Goal: Task Accomplishment & Management: Manage account settings

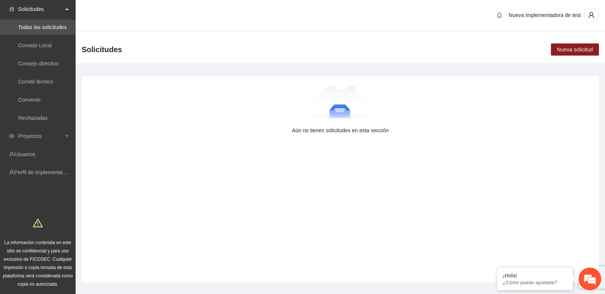
click at [437, 90] on div at bounding box center [340, 104] width 493 height 38
click at [60, 170] on link "Perfil de implementadora" at bounding box center [43, 172] width 59 height 6
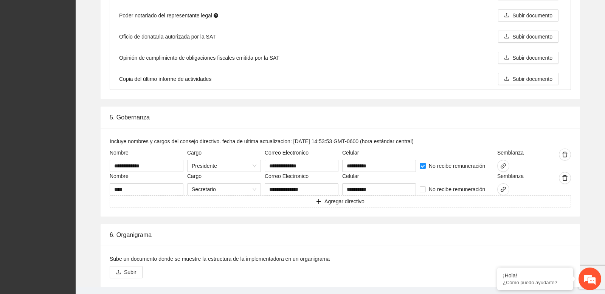
scroll to position [1133, 0]
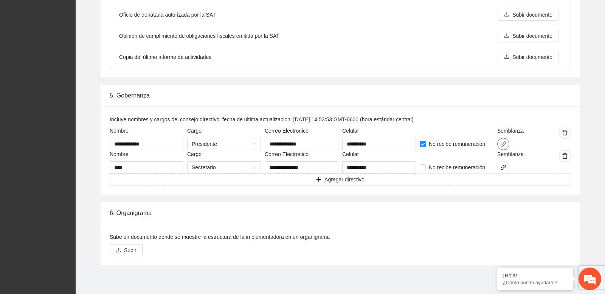
click at [504, 143] on icon "link" at bounding box center [503, 143] width 5 height 5
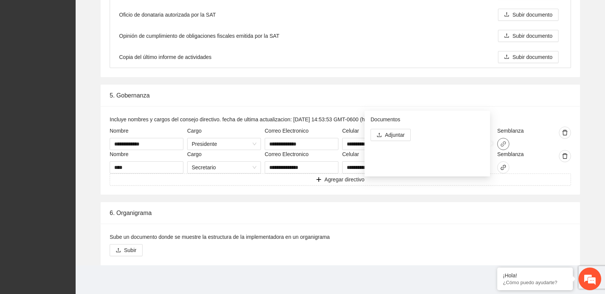
click at [504, 143] on icon "link" at bounding box center [503, 143] width 5 height 5
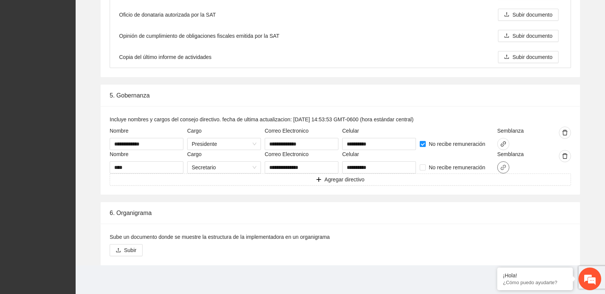
click at [502, 167] on icon "link" at bounding box center [503, 167] width 6 height 6
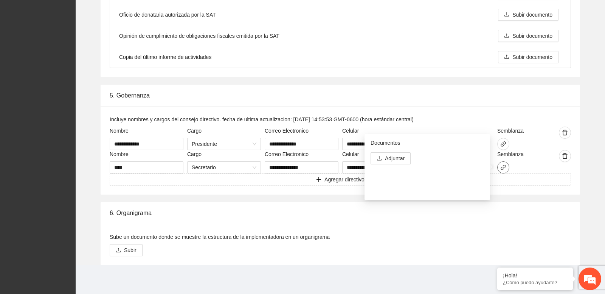
click at [502, 167] on icon "link" at bounding box center [503, 167] width 6 height 6
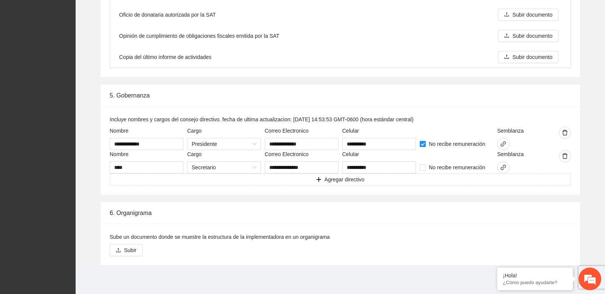
click at [468, 124] on div "Incluye nombres y cargos del consejo directivo. fecha de ultima actualizacion: …" at bounding box center [340, 120] width 461 height 11
click at [130, 95] on div "5. Gobernanza" at bounding box center [340, 96] width 461 height 22
copy div "5. Gobernanza"
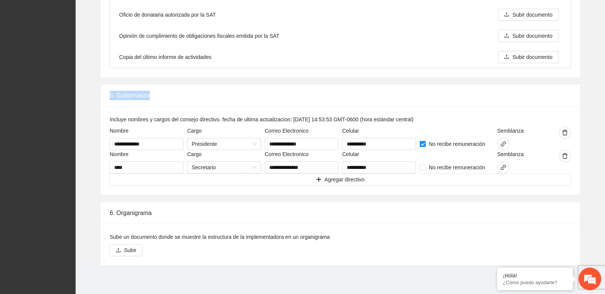
click at [142, 121] on label "Incluye nombres y cargos del consejo directivo. fecha de ultima actualizacion: …" at bounding box center [262, 119] width 304 height 8
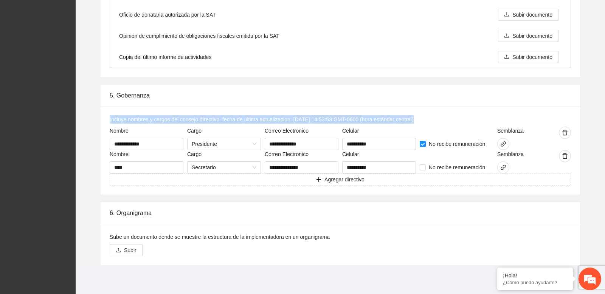
copy label "Incluye nombres y cargos del consejo directivo. fecha de ultima actualizacion: …"
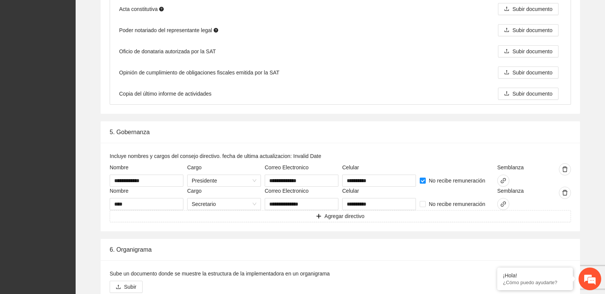
scroll to position [1133, 0]
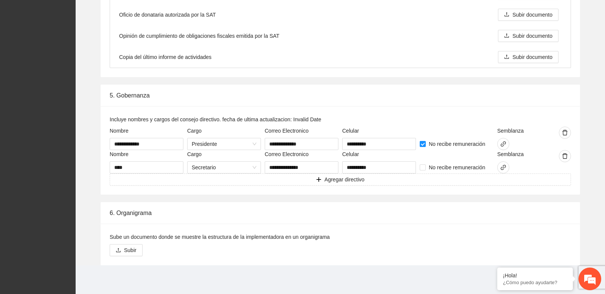
click at [350, 120] on div "Incluye nombres y cargos del consejo directivo. fecha de ultima actualizacion: …" at bounding box center [340, 120] width 461 height 11
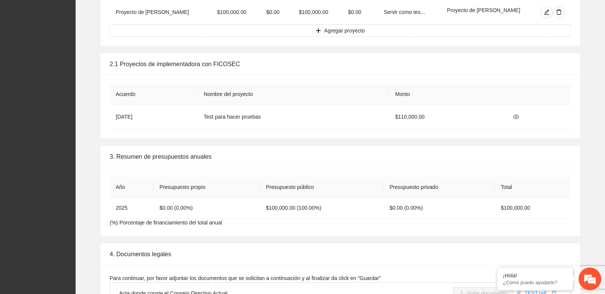
scroll to position [829, 0]
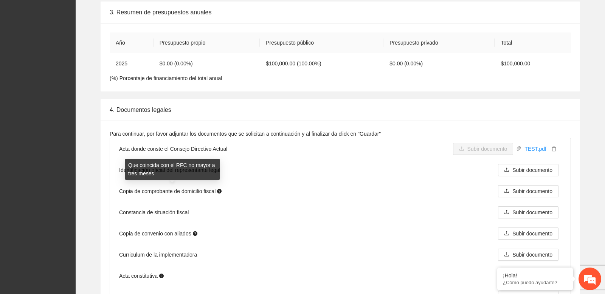
click at [178, 192] on span "Copia de comprobante de domicilio fiscal" at bounding box center [170, 191] width 102 height 8
copy li "Copia de comprobante de domicilio fiscal Subir documento"
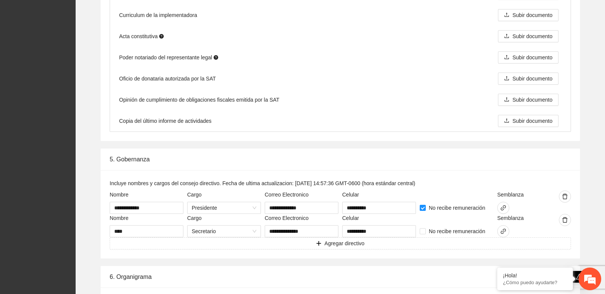
scroll to position [1133, 0]
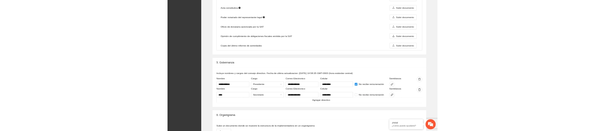
scroll to position [1088, 0]
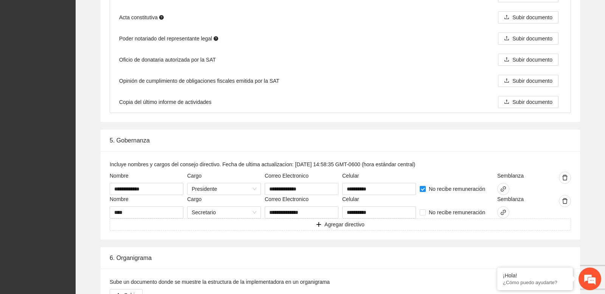
click at [517, 200] on label "Semblanza" at bounding box center [510, 199] width 26 height 8
click at [515, 176] on label "Semblanza" at bounding box center [510, 176] width 26 height 8
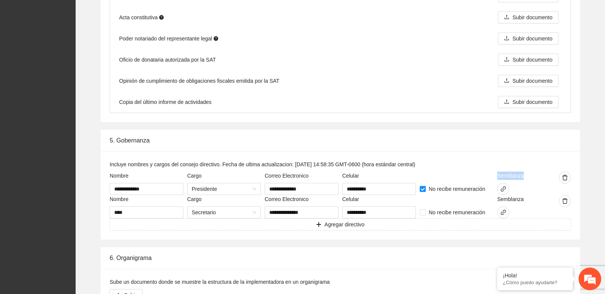
click at [517, 199] on label "Semblanza" at bounding box center [510, 199] width 26 height 8
click at [515, 175] on label "Semblanza" at bounding box center [510, 176] width 26 height 8
click at [517, 199] on label "Semblanza" at bounding box center [510, 199] width 26 height 8
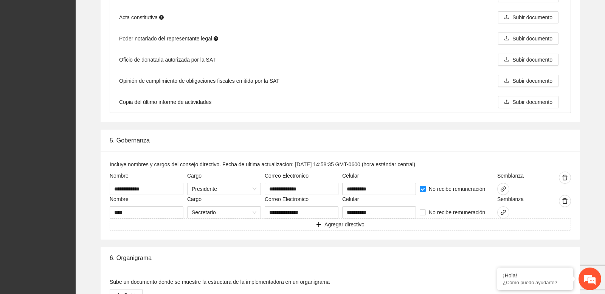
click at [517, 199] on label "Semblanza" at bounding box center [510, 199] width 26 height 8
click at [518, 174] on label "Semblanza" at bounding box center [510, 176] width 26 height 8
click at [303, 153] on div "**********" at bounding box center [340, 195] width 479 height 88
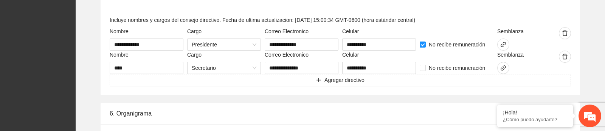
scroll to position [1228, 0]
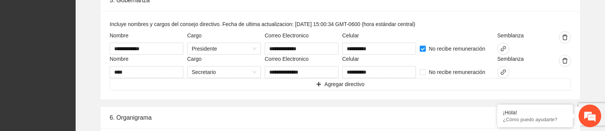
click at [442, 60] on div at bounding box center [457, 60] width 74 height 11
click at [510, 49] on div at bounding box center [514, 49] width 35 height 12
click at [507, 49] on span "link" at bounding box center [503, 49] width 11 height 6
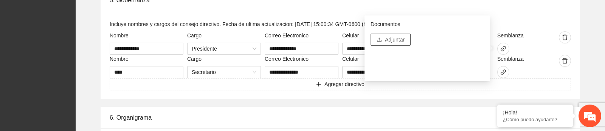
click at [400, 36] on span "Adjuntar" at bounding box center [395, 40] width 20 height 8
click at [593, 72] on div "**********" at bounding box center [340, 44] width 517 height 110
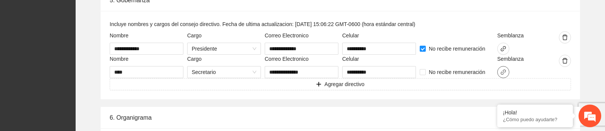
click at [503, 67] on button "button" at bounding box center [503, 72] width 12 height 12
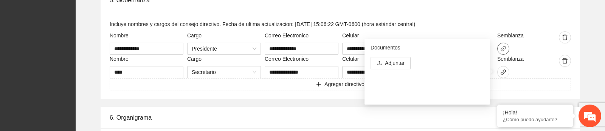
click at [504, 47] on icon "link" at bounding box center [503, 49] width 6 height 6
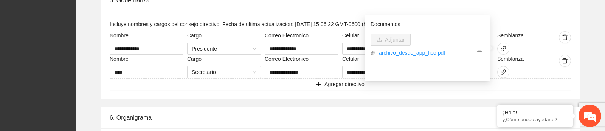
click at [585, 52] on div "**********" at bounding box center [340, 44] width 517 height 110
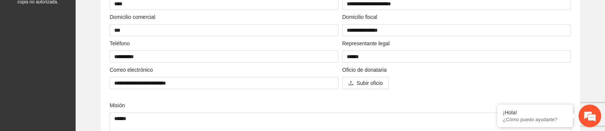
scroll to position [0, 0]
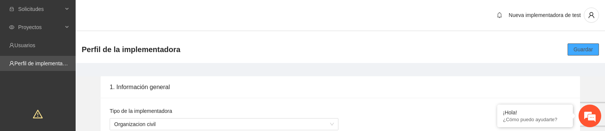
click at [578, 48] on span "Guardar" at bounding box center [583, 49] width 19 height 8
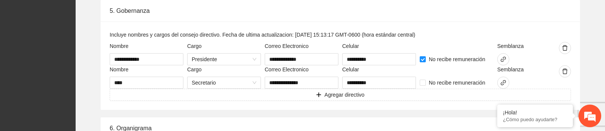
scroll to position [1219, 0]
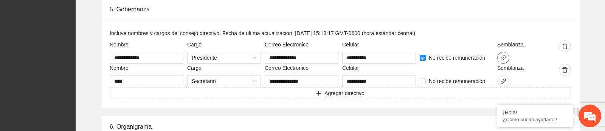
click at [502, 59] on icon "link" at bounding box center [503, 58] width 6 height 6
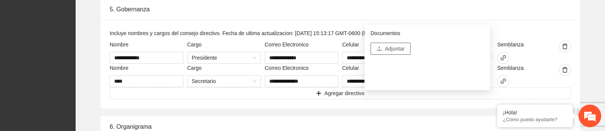
click at [393, 53] on button "Adjuntar" at bounding box center [391, 49] width 40 height 12
click at [133, 35] on label "Incluye nombres y cargos del consejo directivo. Fecha de ultima actualizacion: …" at bounding box center [262, 33] width 305 height 8
